Goal: Find specific page/section

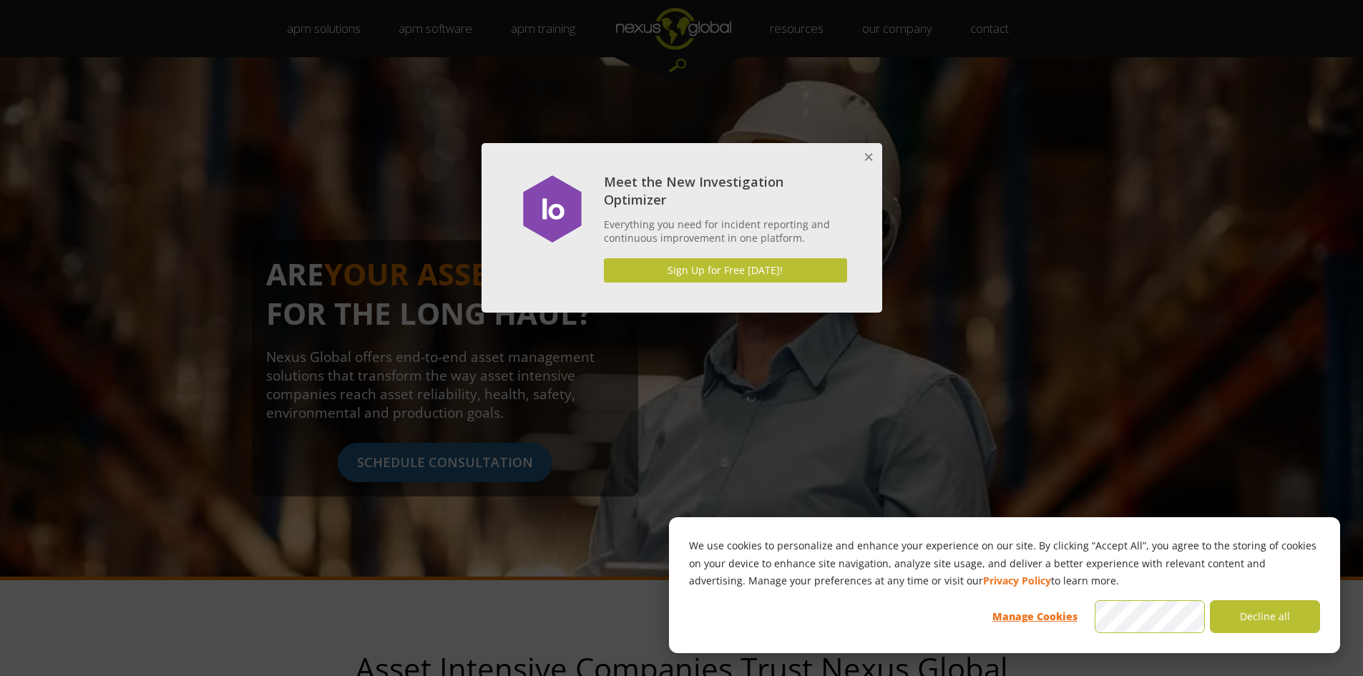
click at [867, 145] on button "Close" at bounding box center [867, 157] width 29 height 29
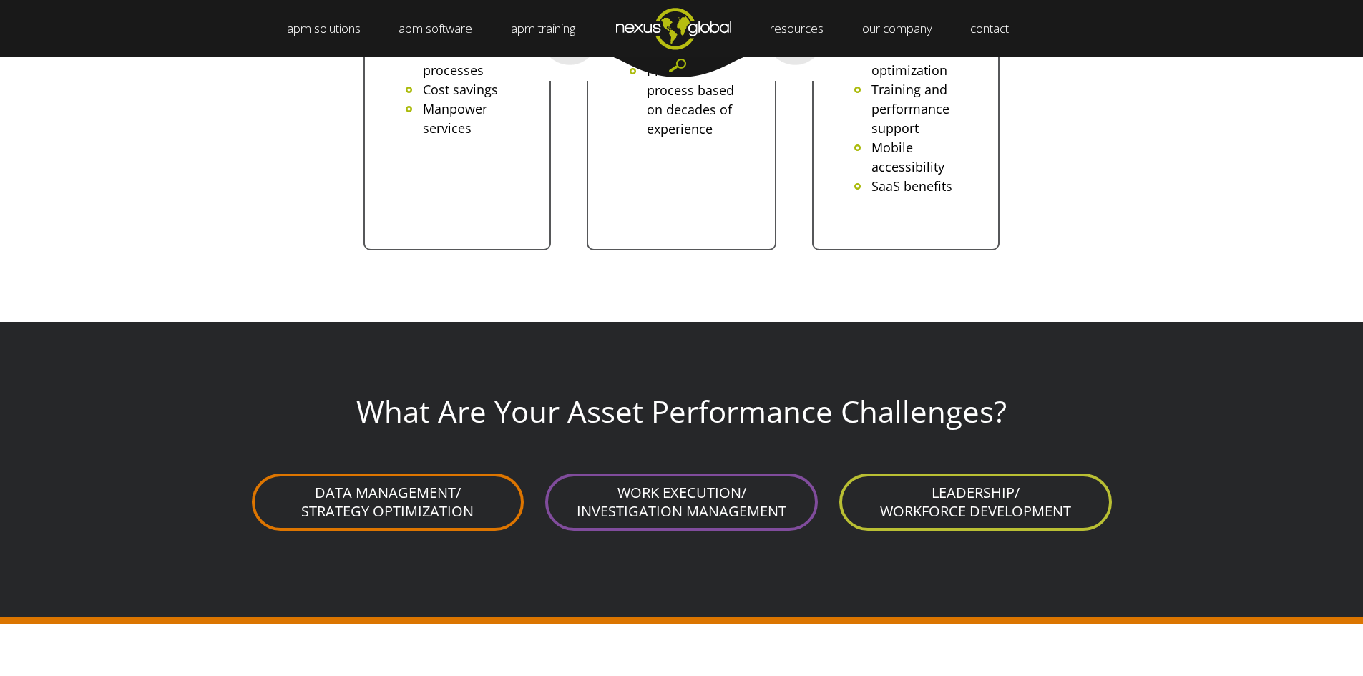
scroll to position [3505, 0]
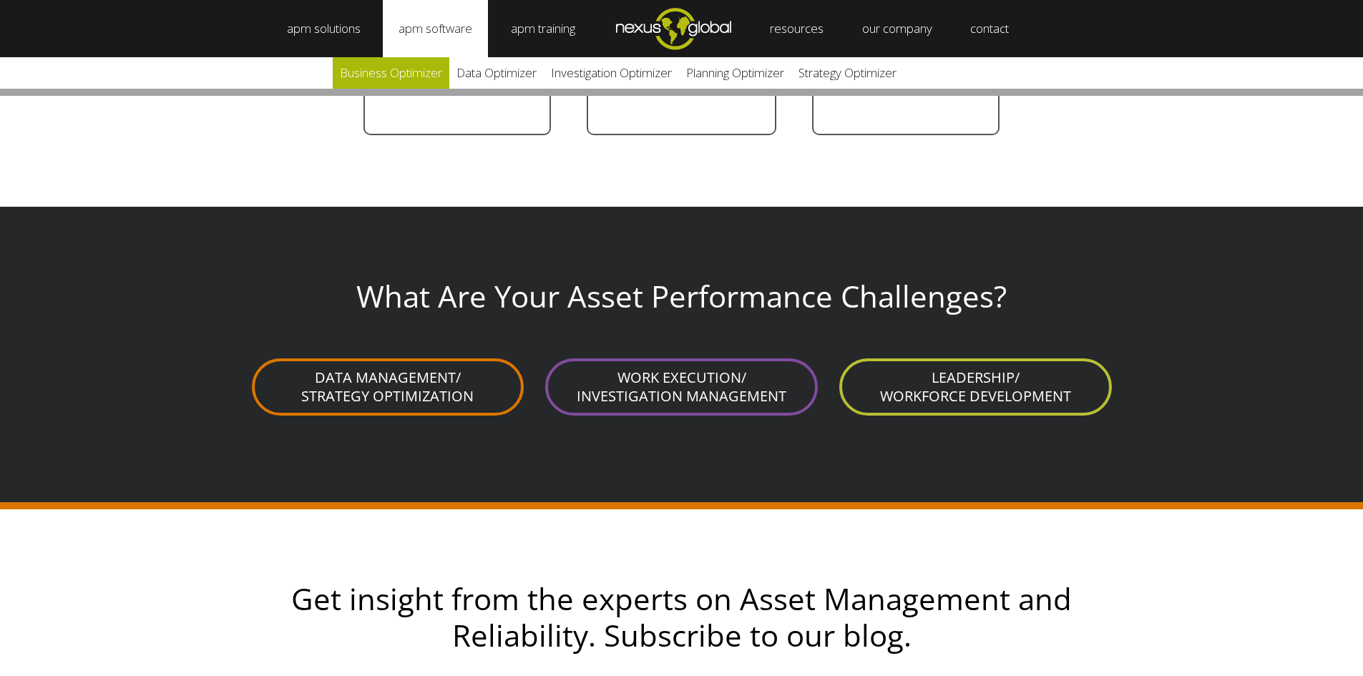
click at [422, 88] on link "Business Optimizer" at bounding box center [391, 72] width 117 height 31
